Goal: Information Seeking & Learning: Understand process/instructions

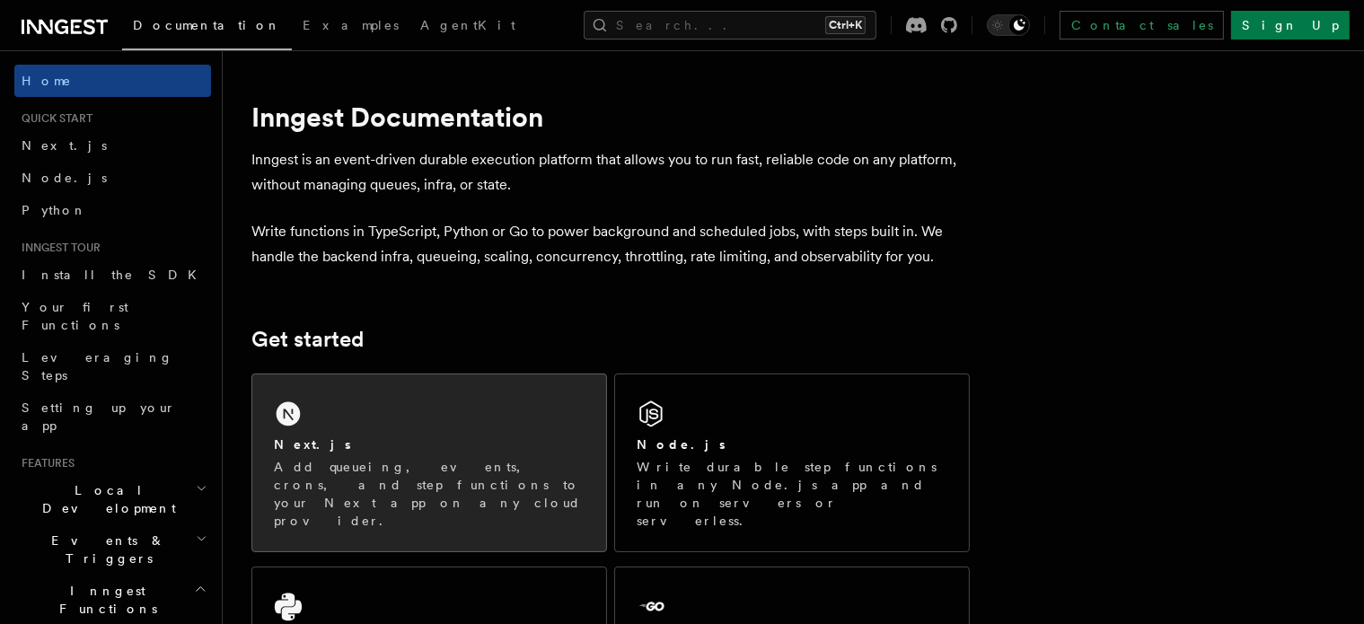
click at [527, 394] on div "Next.js Add queueing, events, crons, and step functions to your Next app on any…" at bounding box center [429, 462] width 354 height 177
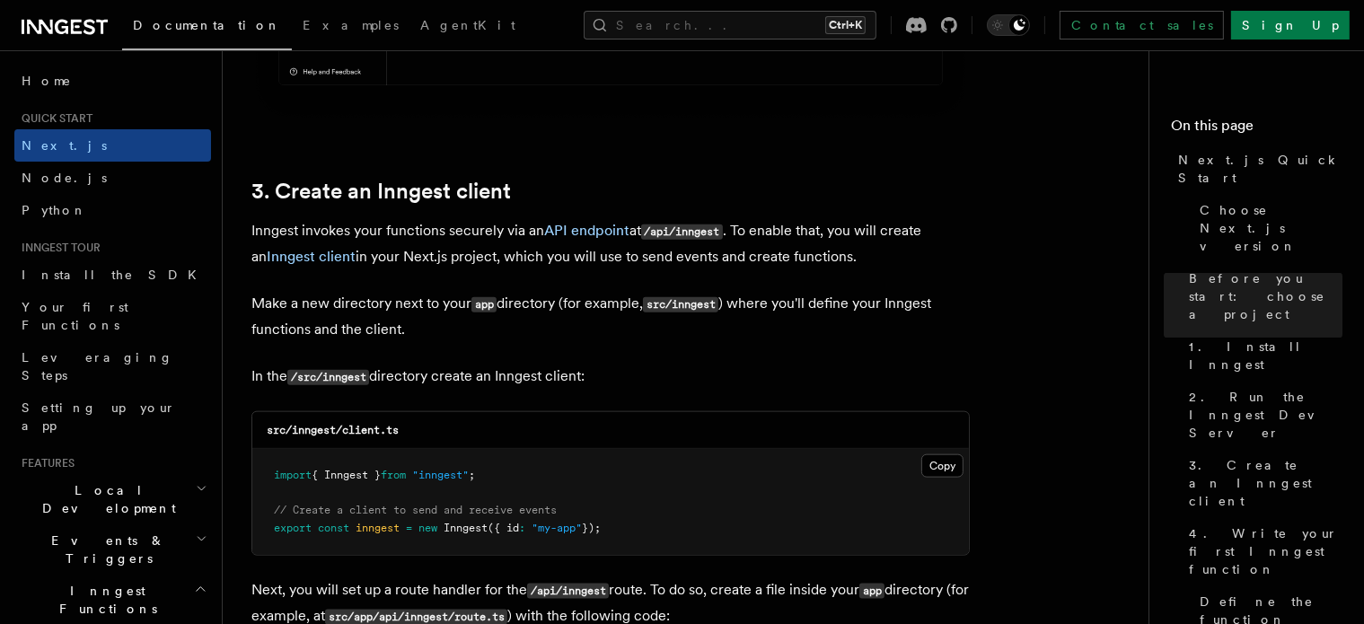
scroll to position [2019, 0]
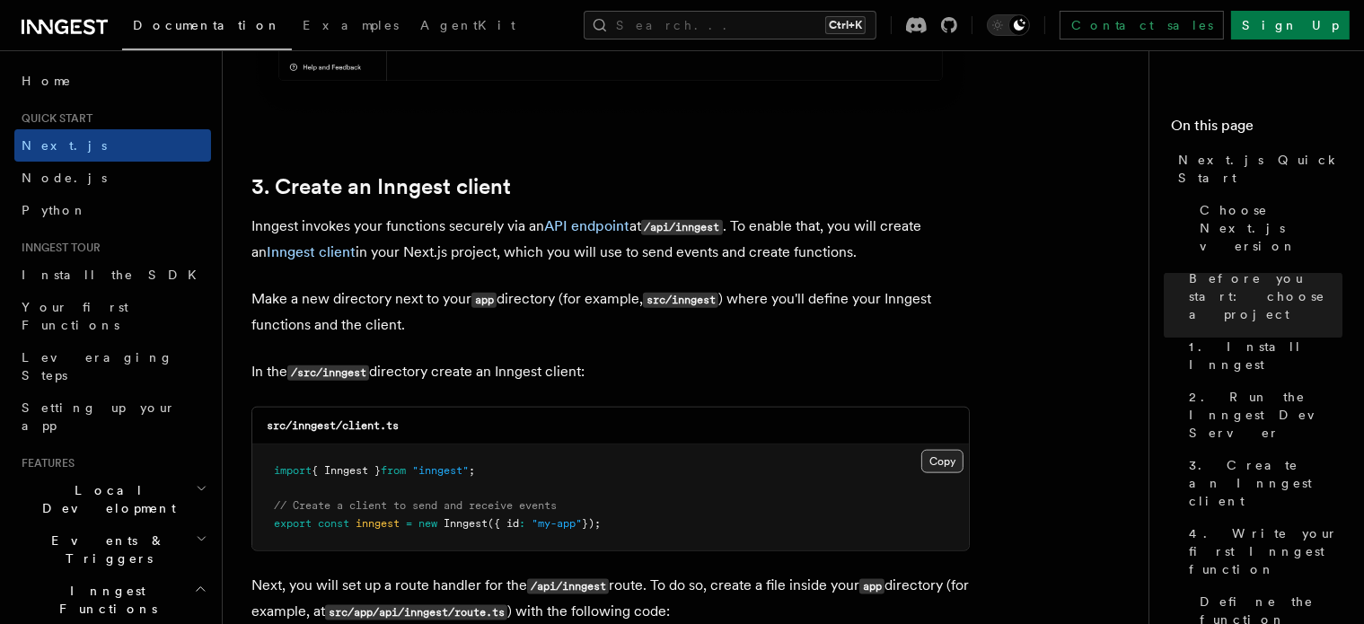
click at [943, 462] on button "Copy Copied" at bounding box center [942, 461] width 42 height 23
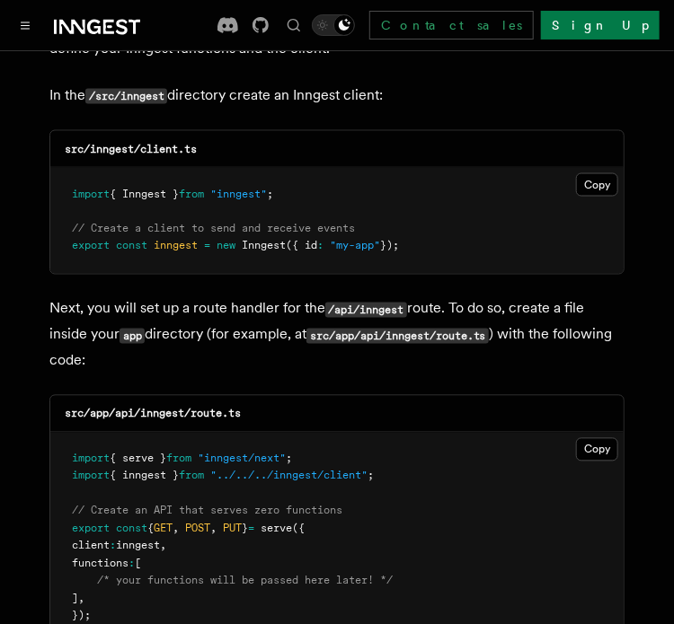
scroll to position [2460, 0]
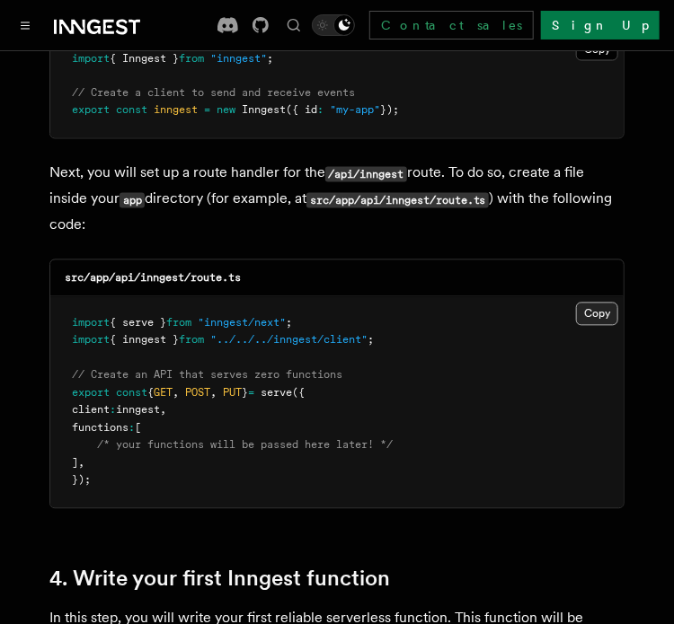
click at [596, 303] on button "Copy Copied" at bounding box center [597, 314] width 42 height 23
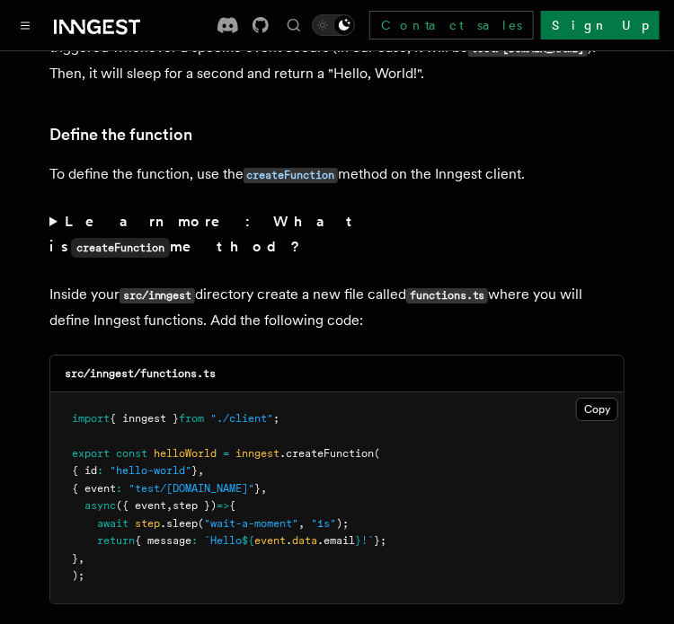
scroll to position [3063, 0]
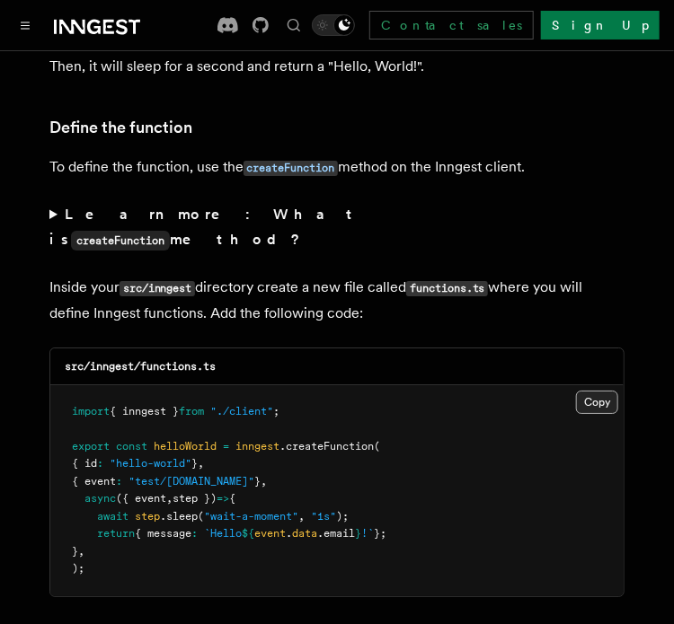
click at [583, 391] on button "Copy Copied" at bounding box center [597, 402] width 42 height 23
